Goal: Task Accomplishment & Management: Use online tool/utility

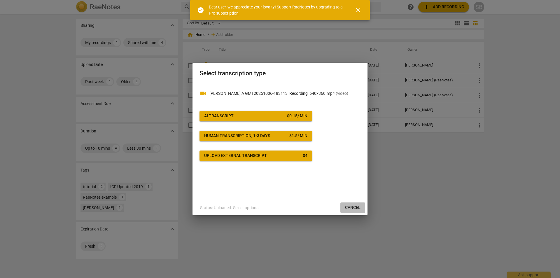
click at [347, 211] on button "Cancel" at bounding box center [352, 207] width 25 height 10
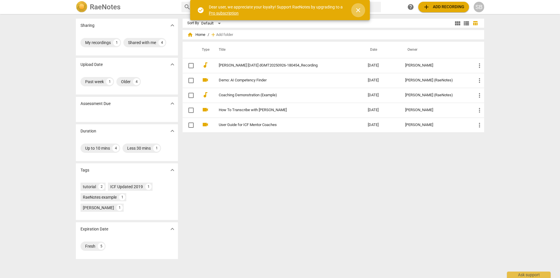
click at [356, 8] on span "close" at bounding box center [358, 10] width 7 height 7
click at [481, 7] on div "SB" at bounding box center [479, 7] width 10 height 10
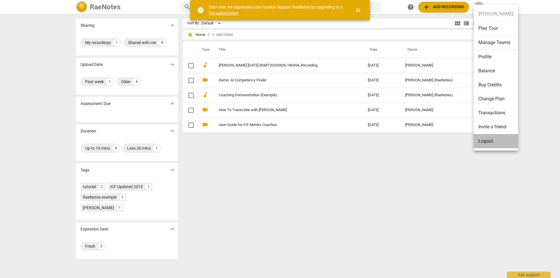
click at [486, 141] on li "Logout" at bounding box center [496, 141] width 44 height 14
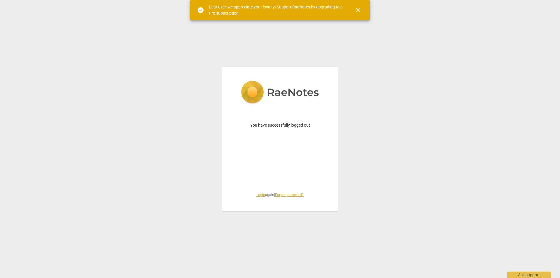
click at [259, 197] on span "Login again | Forgot password?" at bounding box center [279, 194] width 87 height 5
click at [258, 196] on link "Login" at bounding box center [260, 195] width 9 height 4
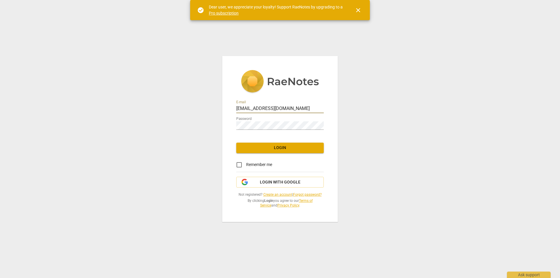
drag, startPoint x: 297, startPoint y: 108, endPoint x: 190, endPoint y: 101, distance: 107.0
click at [190, 101] on div "E-mail sharonarleenb@gmail.com Password Login Remember me Login with Google Not…" at bounding box center [280, 139] width 560 height 278
click at [298, 108] on input "lbhornstein" at bounding box center [279, 109] width 87 height 8
type input "[EMAIL_ADDRESS][DOMAIN_NAME]"
click at [255, 150] on span "Login" at bounding box center [280, 148] width 78 height 6
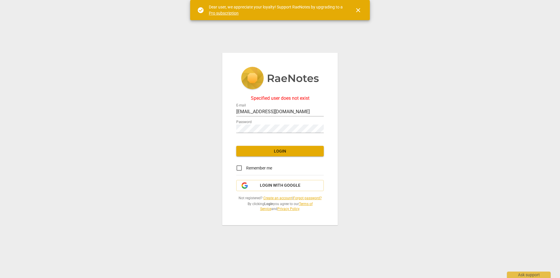
click at [284, 196] on link "Create an account" at bounding box center [277, 198] width 29 height 4
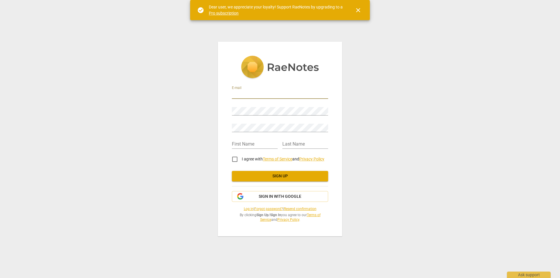
click at [296, 95] on input "email" at bounding box center [280, 94] width 96 height 8
type input "[EMAIL_ADDRESS][DOMAIN_NAME]"
click at [244, 145] on input "text" at bounding box center [255, 144] width 46 height 8
type input "Bryce"
click at [235, 158] on input "I agree with Terms of Service and Privacy Policy" at bounding box center [235, 159] width 14 height 14
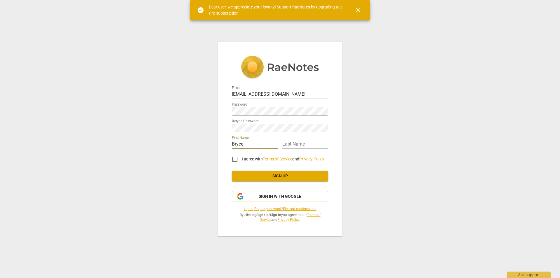
checkbox input "true"
click at [258, 175] on span "Sign up" at bounding box center [280, 176] width 87 height 6
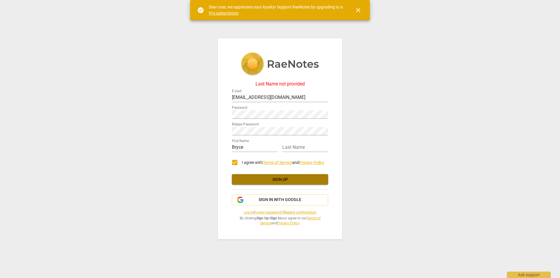
click at [298, 182] on span "Sign up" at bounding box center [280, 180] width 87 height 6
click at [303, 149] on input "text" at bounding box center [305, 147] width 46 height 8
type input "Bernstein"
click at [288, 177] on span "Sign up" at bounding box center [280, 180] width 87 height 6
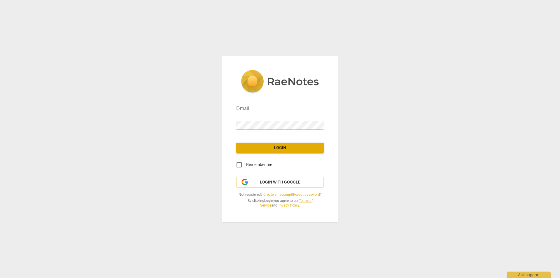
type input "[EMAIL_ADDRESS][DOMAIN_NAME]"
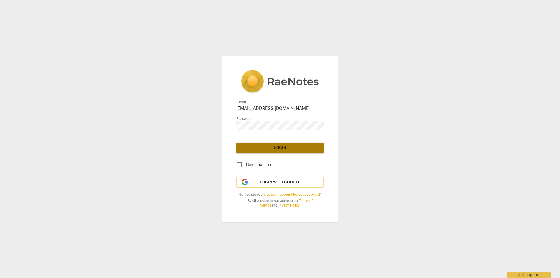
click at [288, 146] on span "Login" at bounding box center [280, 148] width 78 height 6
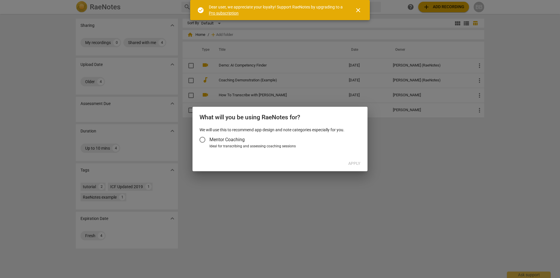
click at [206, 139] on input "Mentor Coaching" at bounding box center [202, 140] width 14 height 14
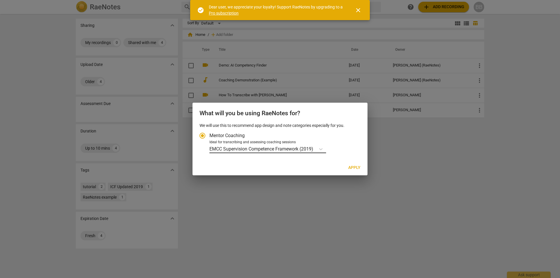
click at [290, 148] on p "EMCC Supervision Competence Framework (2019)" at bounding box center [261, 149] width 104 height 7
click at [0, 0] on input "Ideal for transcribing and assessing coaching sessions EMCC Supervision Compete…" at bounding box center [0, 0] width 0 height 0
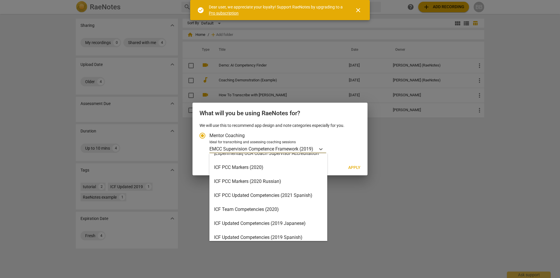
scroll to position [139, 0]
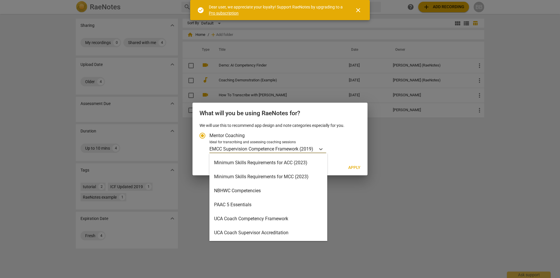
click at [286, 179] on div "Minimum Skills Requirements for MCC (2023)" at bounding box center [268, 177] width 118 height 14
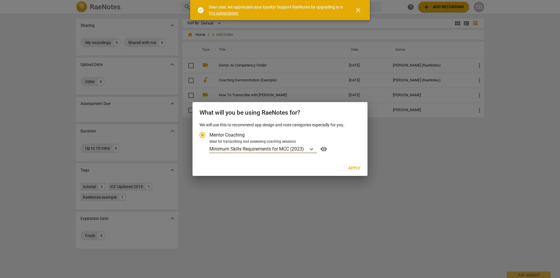
click at [362, 167] on button "Apply" at bounding box center [355, 168] width 22 height 10
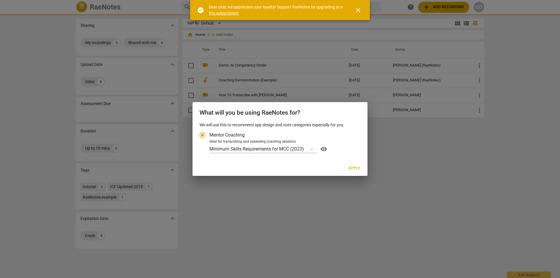
radio input "false"
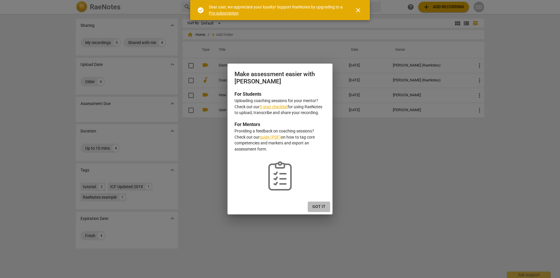
click at [315, 209] on span "Got it" at bounding box center [318, 207] width 13 height 6
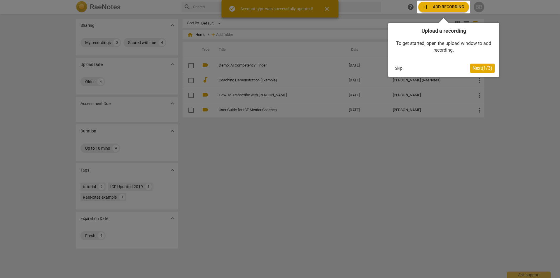
click at [401, 69] on button "Skip" at bounding box center [399, 68] width 12 height 9
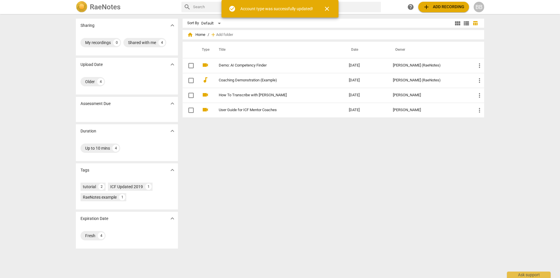
click at [443, 6] on span "add Add recording" at bounding box center [443, 6] width 41 height 7
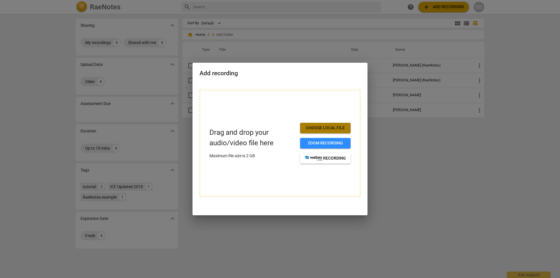
click at [318, 126] on span "Choose local file" at bounding box center [325, 128] width 41 height 6
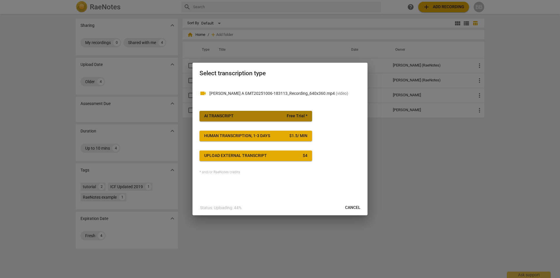
click at [267, 113] on button "AI Transcript Free Trial *" at bounding box center [255, 116] width 113 height 10
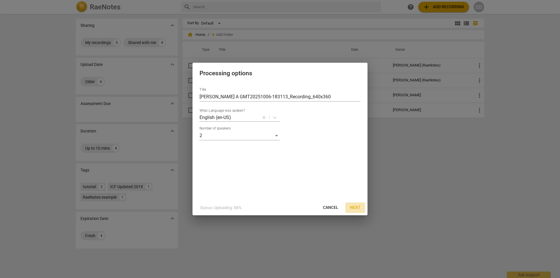
click at [350, 210] on span "Next" at bounding box center [355, 208] width 10 height 6
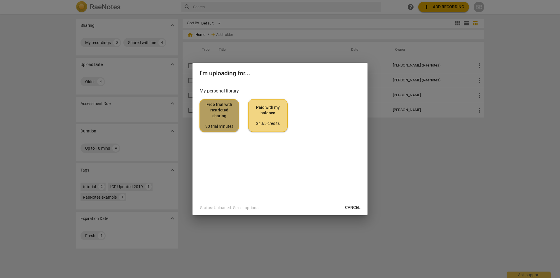
click at [224, 123] on span "Free trial with restricted sharing 90 trial minutes" at bounding box center [218, 115] width 29 height 27
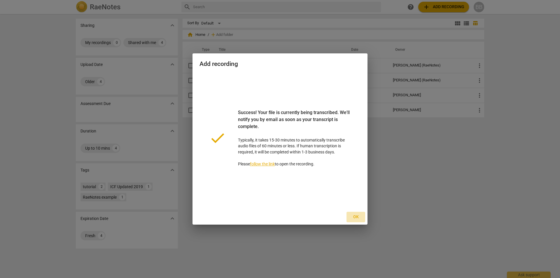
click at [357, 216] on span "Ok" at bounding box center [355, 217] width 9 height 6
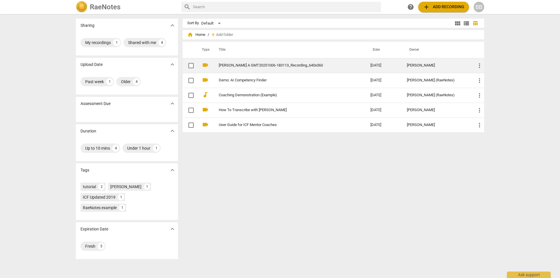
click at [476, 65] on span "more_vert" at bounding box center [479, 65] width 7 height 7
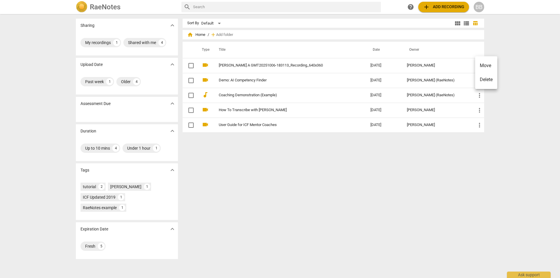
click at [482, 6] on div at bounding box center [280, 139] width 560 height 278
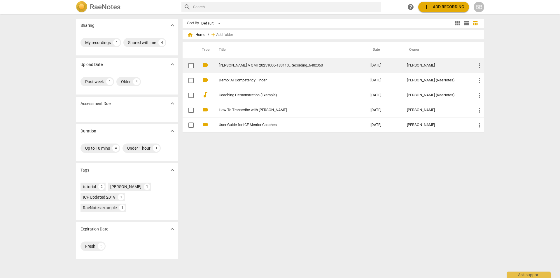
click at [229, 63] on td "[PERSON_NAME] A GMT20251006-183113_Recording_640x360" at bounding box center [289, 65] width 154 height 15
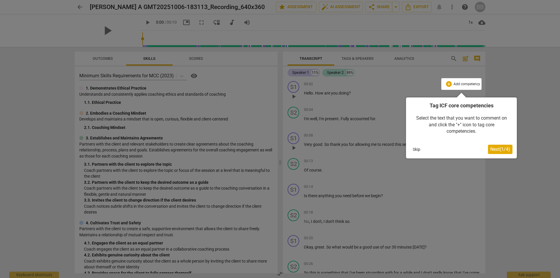
drag, startPoint x: 413, startPoint y: 150, endPoint x: 415, endPoint y: 145, distance: 6.1
click at [414, 150] on button "Skip" at bounding box center [416, 149] width 12 height 9
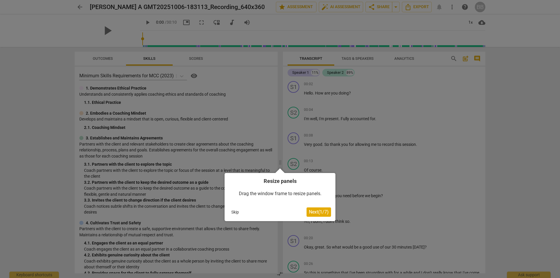
click at [233, 216] on button "Skip" at bounding box center [235, 212] width 12 height 9
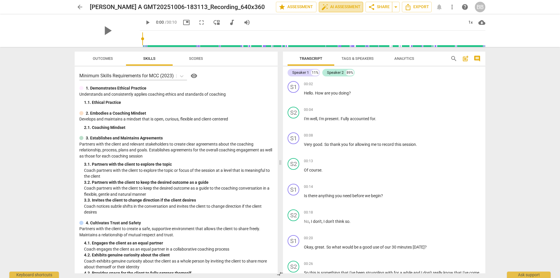
click at [347, 6] on span "auto_fix_high AI Assessment" at bounding box center [340, 6] width 39 height 7
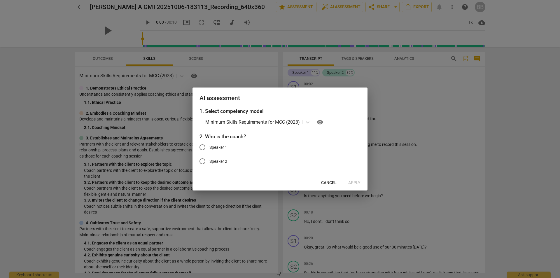
click at [335, 184] on span "Cancel" at bounding box center [328, 183] width 15 height 6
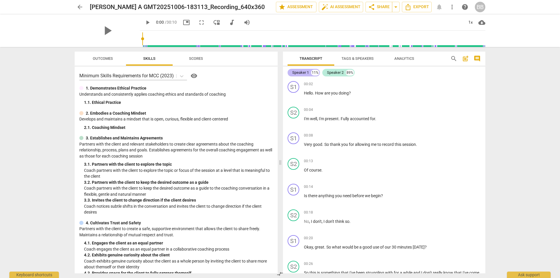
click at [301, 71] on div "Speaker 1" at bounding box center [300, 73] width 17 height 6
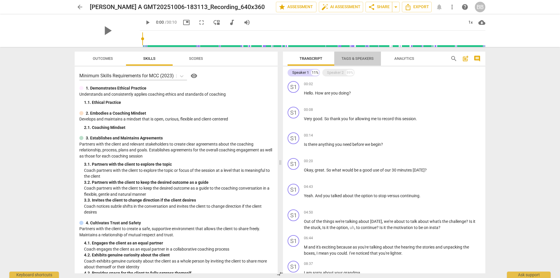
click at [367, 58] on span "Tags & Speakers" at bounding box center [358, 58] width 32 height 4
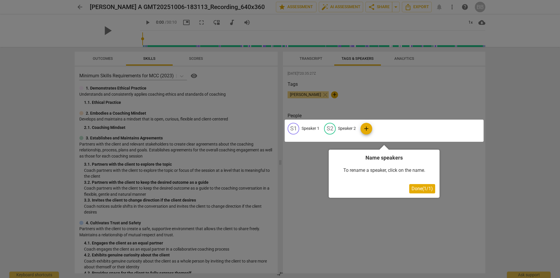
click at [307, 126] on div at bounding box center [384, 131] width 199 height 22
click at [307, 127] on div at bounding box center [384, 131] width 199 height 22
click at [300, 128] on div at bounding box center [384, 131] width 199 height 22
click at [296, 128] on div at bounding box center [384, 131] width 199 height 22
click at [292, 128] on div at bounding box center [384, 131] width 199 height 22
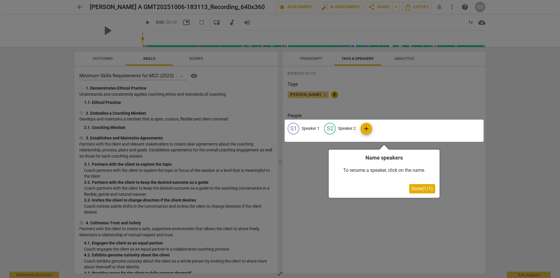
click at [311, 127] on div at bounding box center [384, 131] width 199 height 22
click at [332, 130] on div at bounding box center [384, 131] width 199 height 22
click at [415, 187] on span "Done ( 1 / 1 )" at bounding box center [422, 189] width 21 height 6
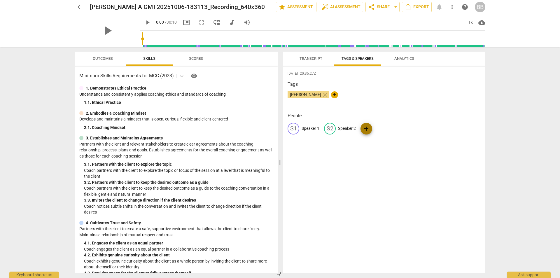
click at [370, 129] on span "add" at bounding box center [366, 128] width 7 height 7
click at [421, 130] on span "delete" at bounding box center [424, 128] width 6 height 6
click at [333, 129] on span "edit" at bounding box center [329, 128] width 7 height 7
type input "Client"
click at [304, 125] on div "edit Speaker 1" at bounding box center [304, 129] width 32 height 12
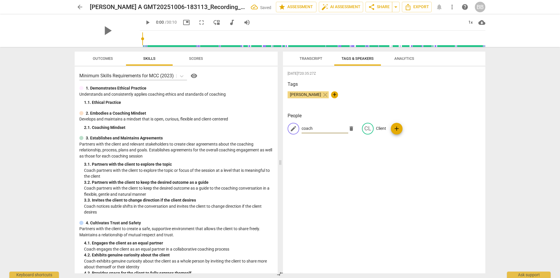
type input "coach"
click at [326, 161] on div "2025-10-06T20:35:27Z Tags Bryce Bernstein close + People edit coach delete CL C…" at bounding box center [384, 169] width 202 height 207
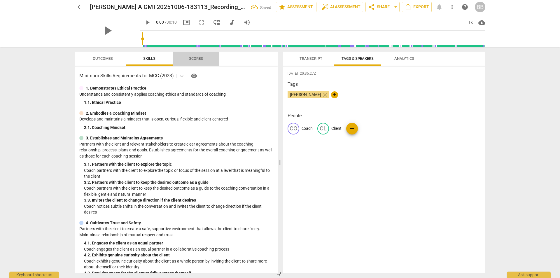
click at [195, 57] on span "Scores" at bounding box center [196, 58] width 14 height 4
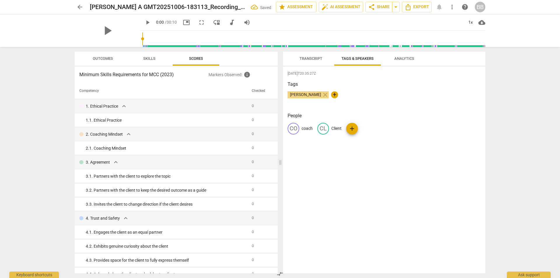
click at [153, 59] on span "Skills" at bounding box center [149, 58] width 12 height 4
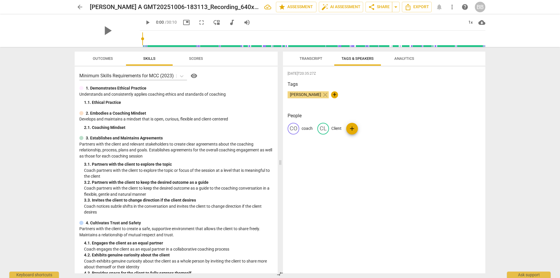
click at [405, 56] on span "Analytics" at bounding box center [404, 58] width 20 height 4
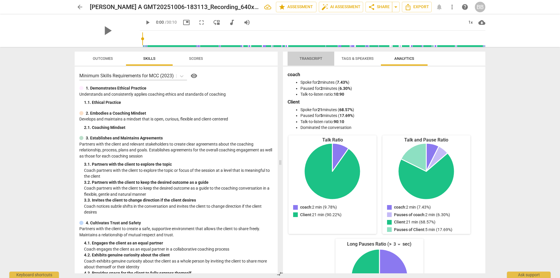
click at [301, 61] on span "Transcript" at bounding box center [311, 59] width 37 height 8
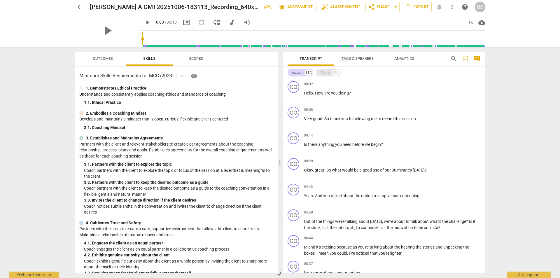
click at [325, 70] on div "Client" at bounding box center [325, 73] width 9 height 6
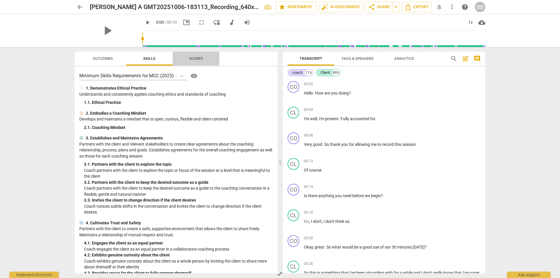
click at [199, 57] on span "Scores" at bounding box center [196, 58] width 14 height 4
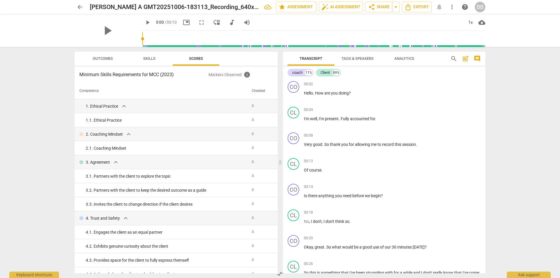
click at [153, 60] on span "Skills" at bounding box center [149, 58] width 12 height 4
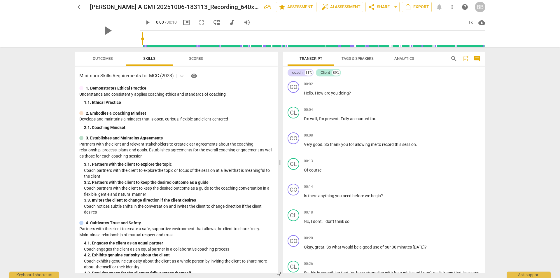
click at [484, 23] on span "cloud_download" at bounding box center [481, 22] width 7 height 7
click at [469, 22] on div at bounding box center [280, 139] width 560 height 278
click at [102, 59] on span "Outcomes" at bounding box center [103, 58] width 20 height 4
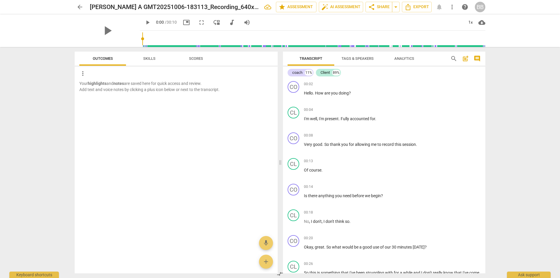
click at [409, 59] on span "Analytics" at bounding box center [404, 58] width 20 height 4
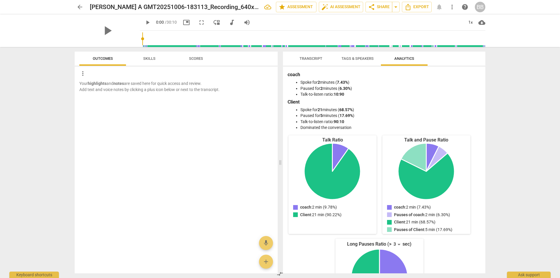
click at [198, 58] on span "Scores" at bounding box center [196, 58] width 14 height 4
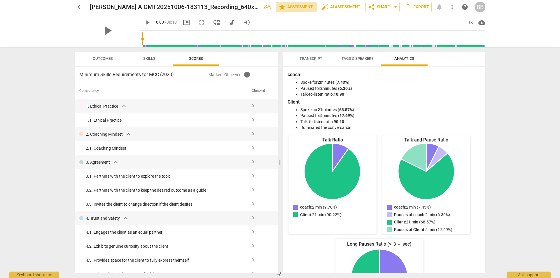
click at [289, 4] on span "star Assessment" at bounding box center [296, 6] width 35 height 7
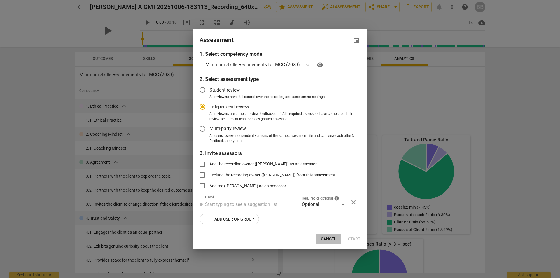
click at [329, 240] on span "Cancel" at bounding box center [328, 239] width 15 height 6
radio input "false"
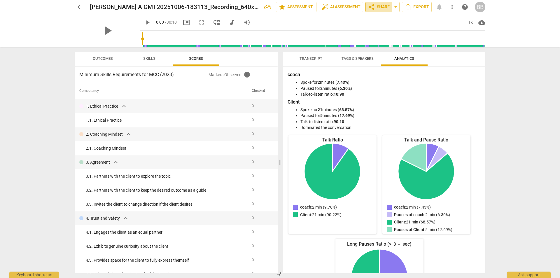
click at [380, 6] on span "share Share" at bounding box center [379, 6] width 22 height 7
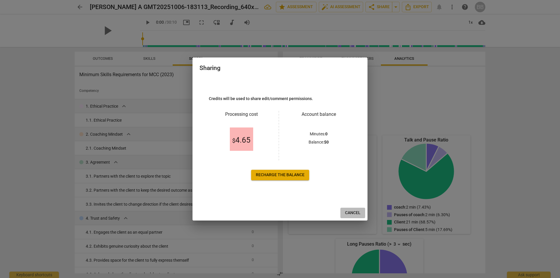
click at [355, 214] on span "Cancel" at bounding box center [352, 213] width 15 height 6
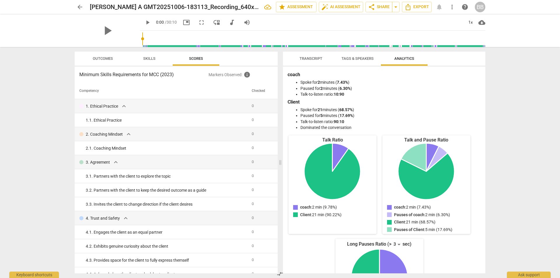
click at [311, 58] on span "Transcript" at bounding box center [311, 58] width 23 height 4
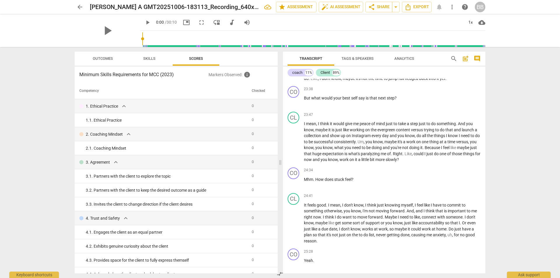
scroll to position [1867, 0]
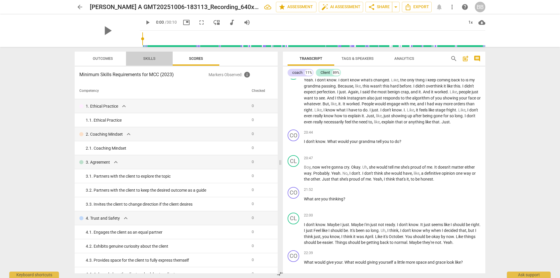
click at [143, 59] on span "Skills" at bounding box center [149, 59] width 26 height 8
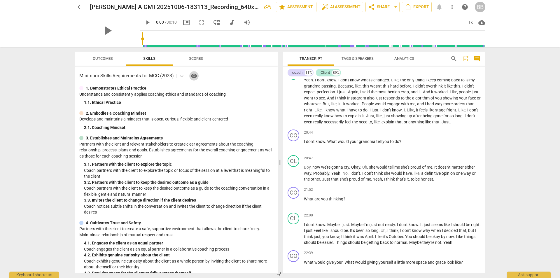
click at [196, 75] on span "visibility" at bounding box center [193, 75] width 7 height 7
click at [343, 7] on span "auto_fix_high AI Assessment" at bounding box center [340, 6] width 39 height 7
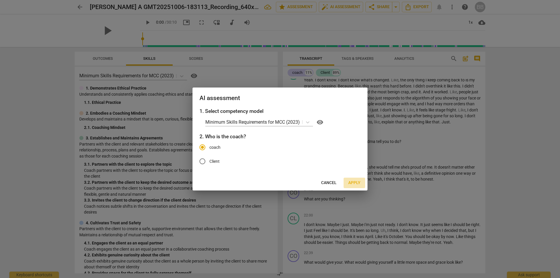
click at [353, 184] on span "Apply" at bounding box center [354, 183] width 12 height 6
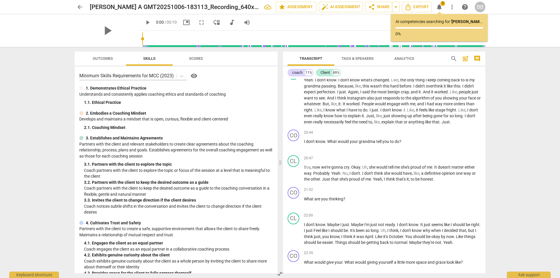
click at [428, 38] on div "AI competencies searching for ' Christyl A GMT20251006-183113_Recording_640x360…" at bounding box center [439, 27] width 97 height 27
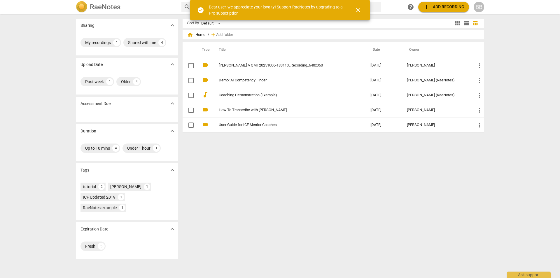
click at [278, 66] on link "[PERSON_NAME] A GMT20251006-183113_Recording_640x360" at bounding box center [284, 65] width 131 height 4
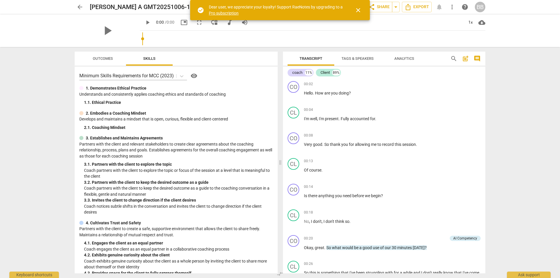
click at [356, 10] on span "close" at bounding box center [358, 10] width 7 height 7
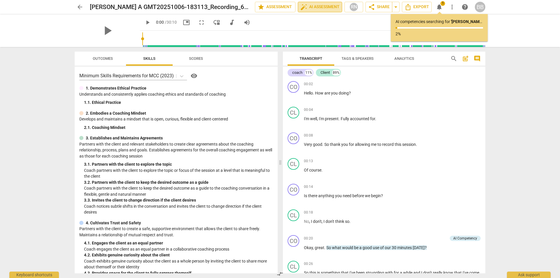
click at [315, 4] on span "auto_fix_high AI Assessment" at bounding box center [319, 6] width 39 height 7
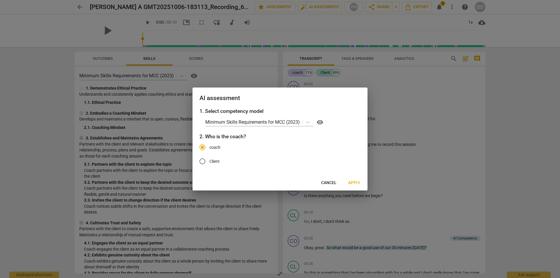
click at [356, 182] on span "Apply" at bounding box center [354, 183] width 12 height 6
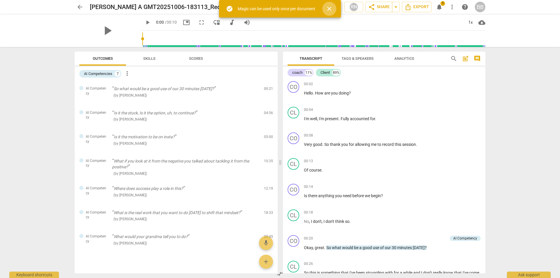
click at [331, 9] on span "close" at bounding box center [329, 8] width 7 height 7
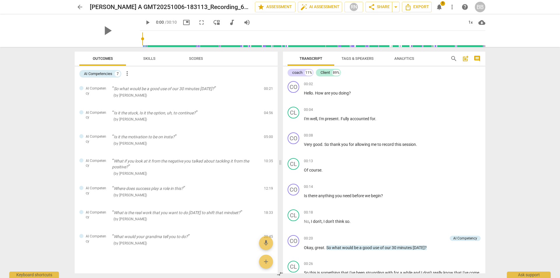
click at [200, 62] on span "Scores" at bounding box center [196, 59] width 28 height 8
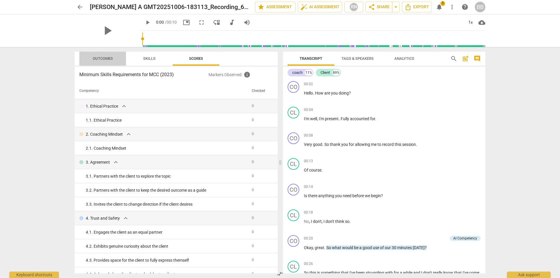
click at [108, 59] on span "Outcomes" at bounding box center [103, 58] width 20 height 4
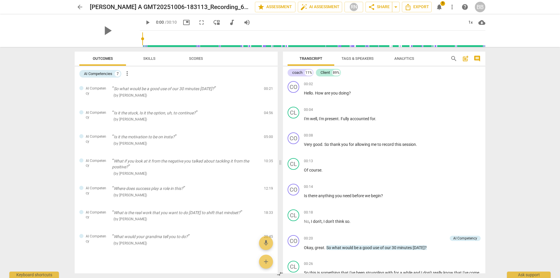
click at [126, 76] on span "more_vert" at bounding box center [127, 73] width 7 height 7
click at [40, 89] on div at bounding box center [280, 139] width 560 height 278
click at [128, 73] on span "more_vert" at bounding box center [127, 73] width 7 height 7
click at [208, 79] on div at bounding box center [280, 139] width 560 height 278
click at [97, 73] on div "AI Competencies" at bounding box center [98, 74] width 28 height 6
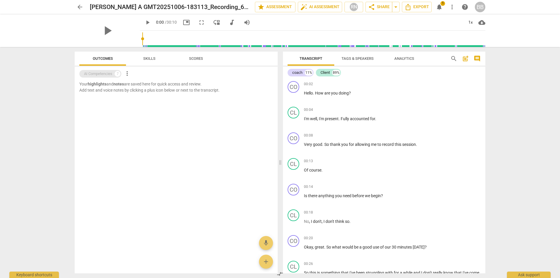
click at [97, 73] on div "AI Competencies" at bounding box center [98, 74] width 28 height 6
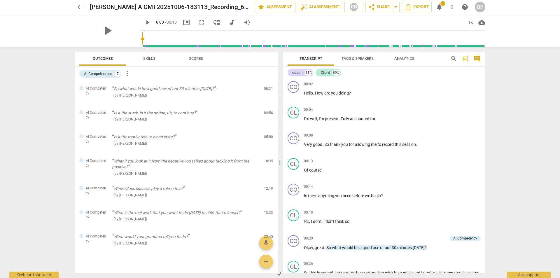
click at [146, 59] on span "Skills" at bounding box center [149, 58] width 12 height 4
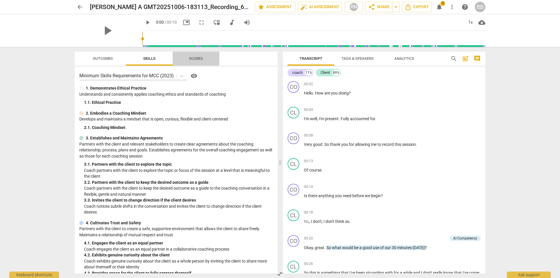
click at [195, 60] on span "Scores" at bounding box center [196, 58] width 14 height 4
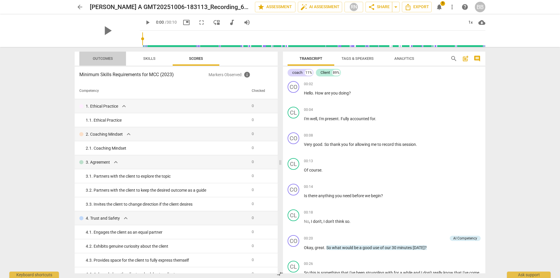
click at [101, 59] on span "Outcomes" at bounding box center [103, 58] width 20 height 4
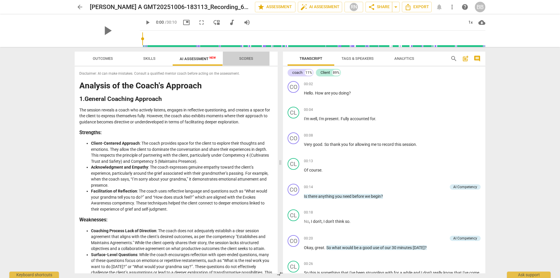
click at [251, 57] on span "Scores" at bounding box center [246, 58] width 14 height 4
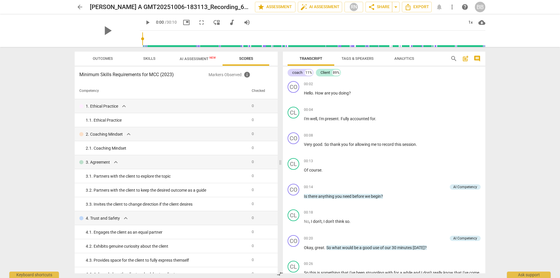
click at [202, 60] on span "AI Assessment New" at bounding box center [198, 59] width 36 height 4
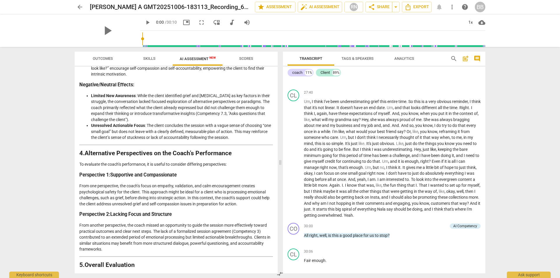
scroll to position [648, 0]
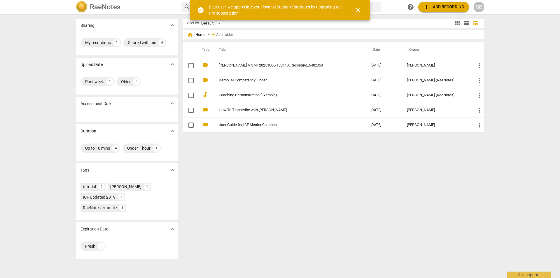
click at [478, 8] on div "BB" at bounding box center [479, 7] width 10 height 10
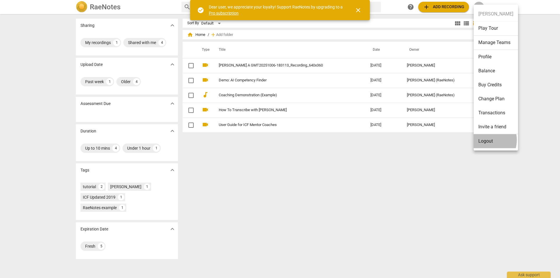
click at [485, 140] on li "Logout" at bounding box center [496, 141] width 44 height 14
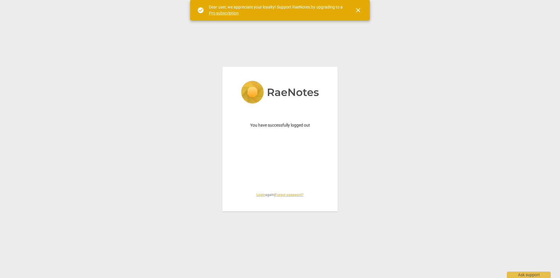
click at [258, 197] on span "Login again | Forgot password?" at bounding box center [279, 194] width 87 height 5
click at [258, 197] on link "Login" at bounding box center [260, 195] width 9 height 4
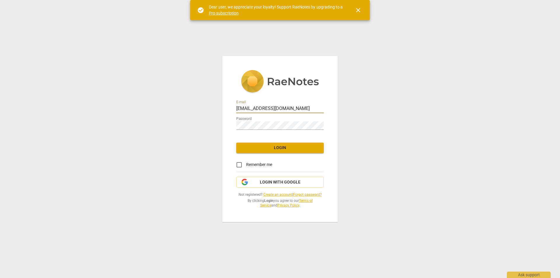
click at [301, 109] on input "[EMAIL_ADDRESS][DOMAIN_NAME]" at bounding box center [279, 109] width 87 height 8
type input "[EMAIL_ADDRESS][DOMAIN_NAME]"
click at [269, 150] on span "Login" at bounding box center [280, 148] width 78 height 6
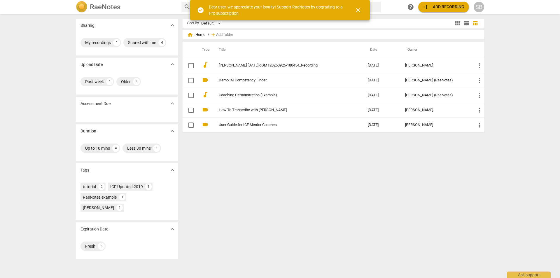
click at [360, 11] on span "close" at bounding box center [358, 10] width 7 height 7
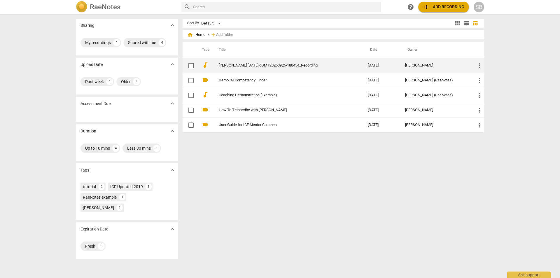
click at [257, 62] on td "[PERSON_NAME] [DATE] dGMT20250926-180454_Recording" at bounding box center [287, 65] width 151 height 15
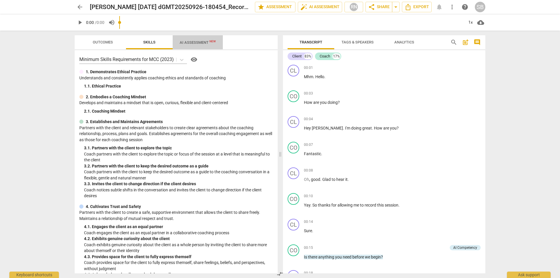
click at [202, 41] on span "AI Assessment New" at bounding box center [198, 42] width 36 height 4
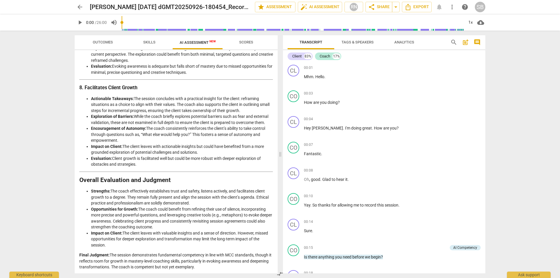
scroll to position [648, 0]
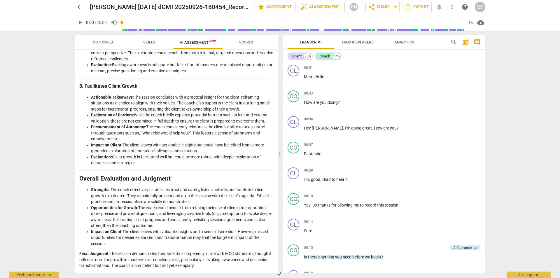
click at [252, 42] on span "Scores" at bounding box center [246, 42] width 14 height 4
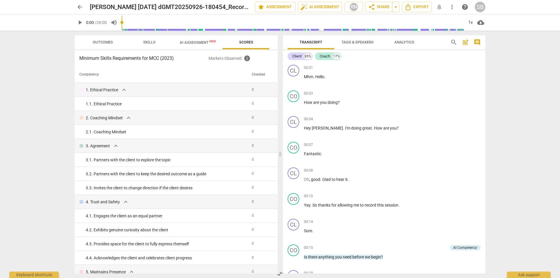
click at [200, 42] on span "AI Assessment New" at bounding box center [198, 42] width 36 height 4
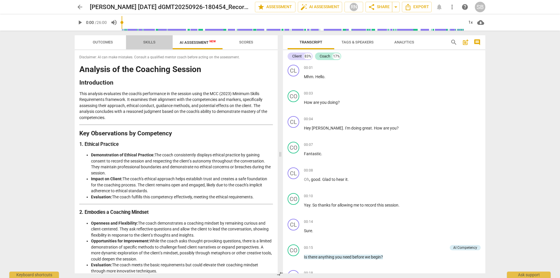
click at [151, 42] on span "Skills" at bounding box center [149, 42] width 12 height 4
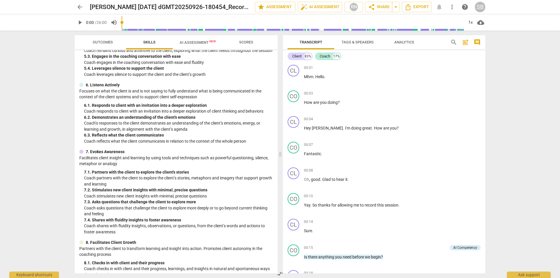
scroll to position [324, 0]
